Goal: Check status

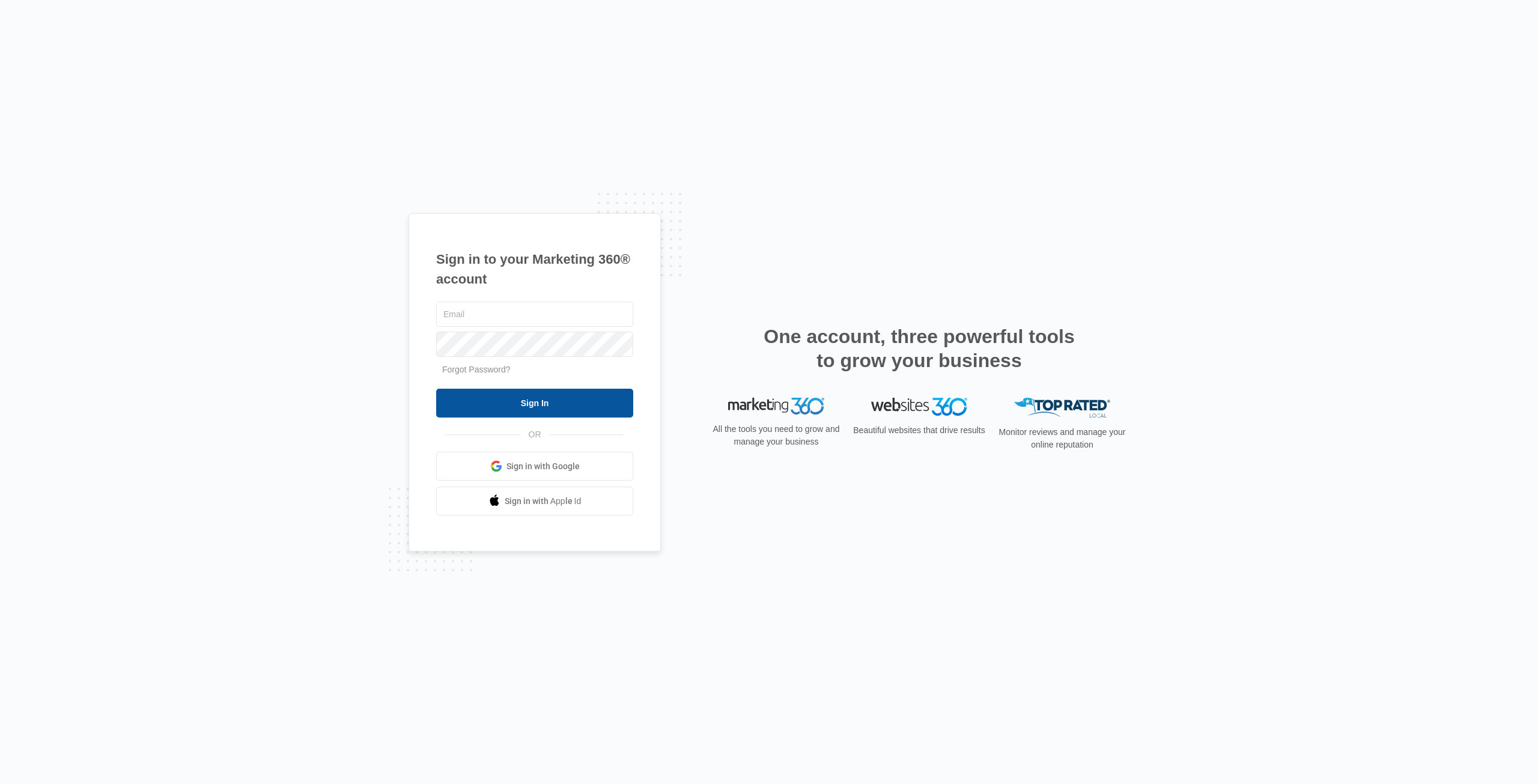
type input "[EMAIL_ADDRESS][DOMAIN_NAME]"
click at [544, 397] on input "Sign In" at bounding box center [534, 403] width 197 height 29
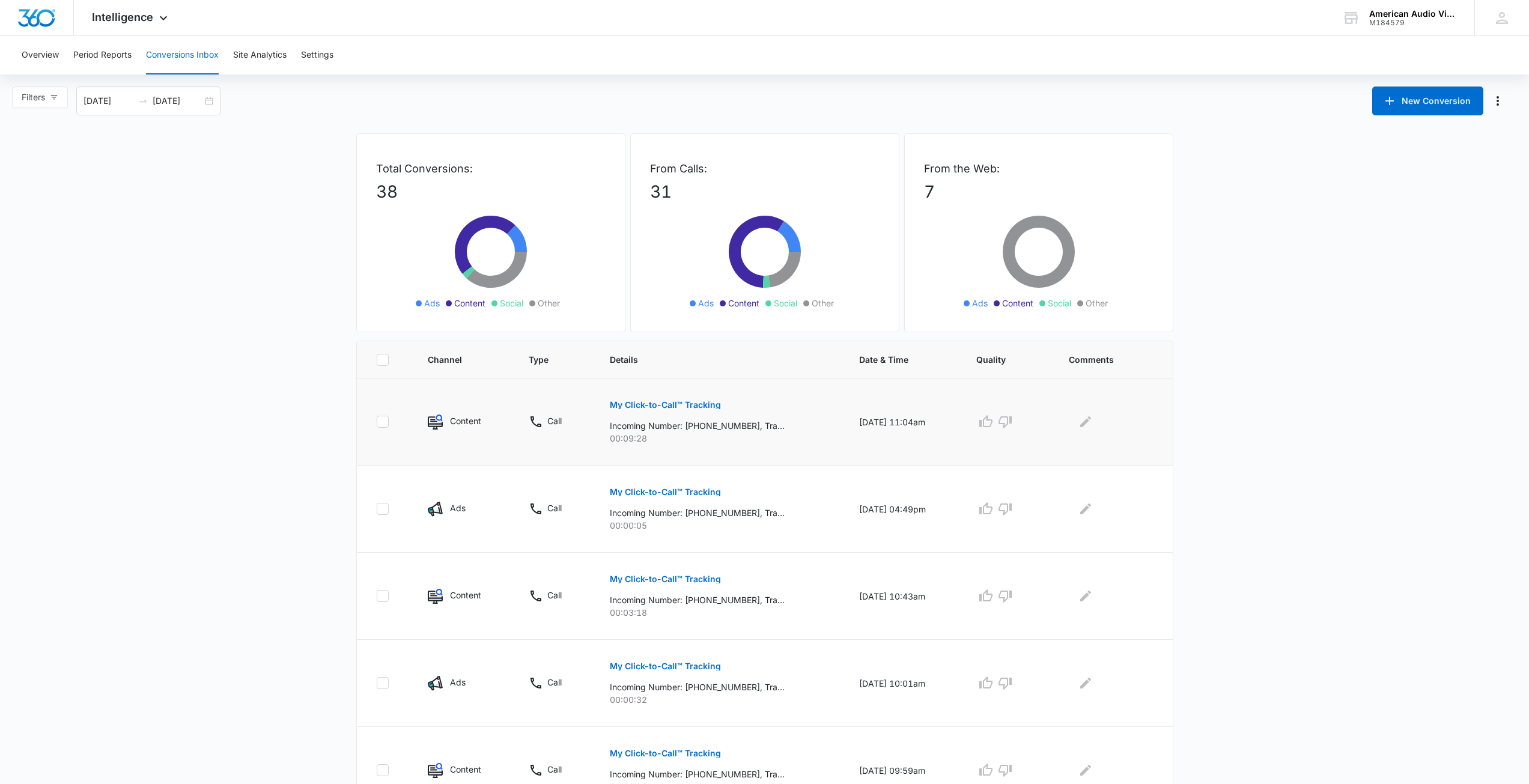
click at [664, 403] on p "My Click-to-Call™ Tracking" at bounding box center [665, 405] width 111 height 8
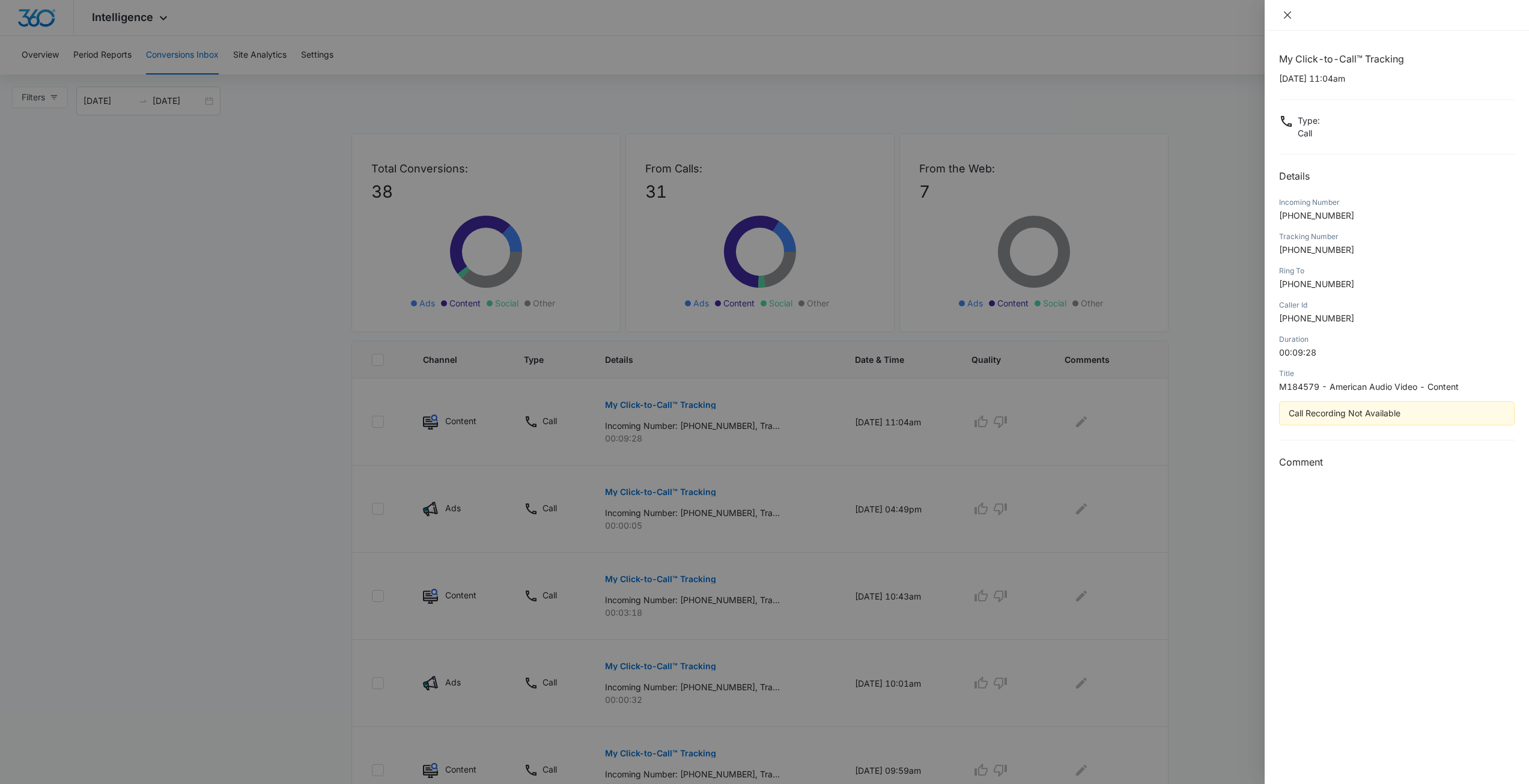
click at [1285, 14] on icon "close" at bounding box center [1288, 15] width 10 height 10
